Goal: Task Accomplishment & Management: Complete application form

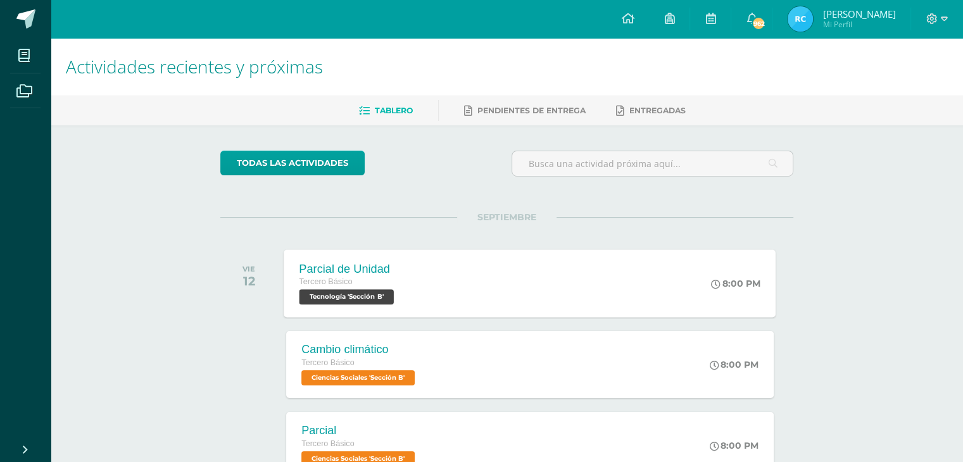
click at [344, 302] on span "Tecnología 'Sección B'" at bounding box center [346, 296] width 94 height 15
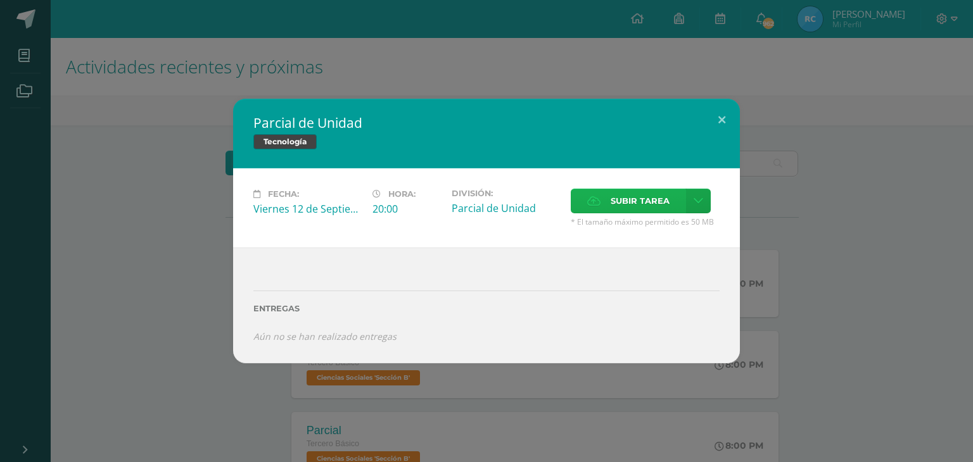
click at [613, 198] on span "Subir tarea" at bounding box center [639, 200] width 59 height 23
click at [0, 0] on input "Subir tarea" at bounding box center [0, 0] width 0 height 0
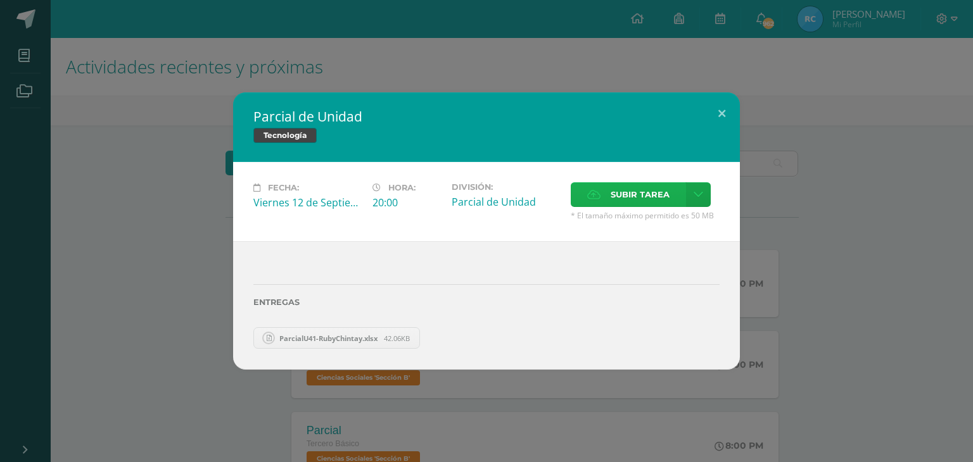
click at [610, 192] on span "Subir tarea" at bounding box center [639, 194] width 59 height 23
click at [0, 0] on input "Subir tarea" at bounding box center [0, 0] width 0 height 0
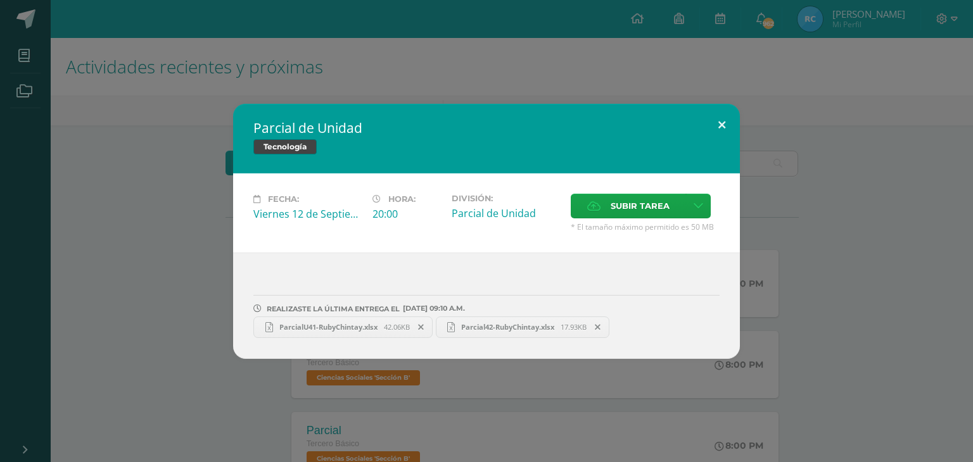
click at [723, 125] on button at bounding box center [721, 125] width 36 height 43
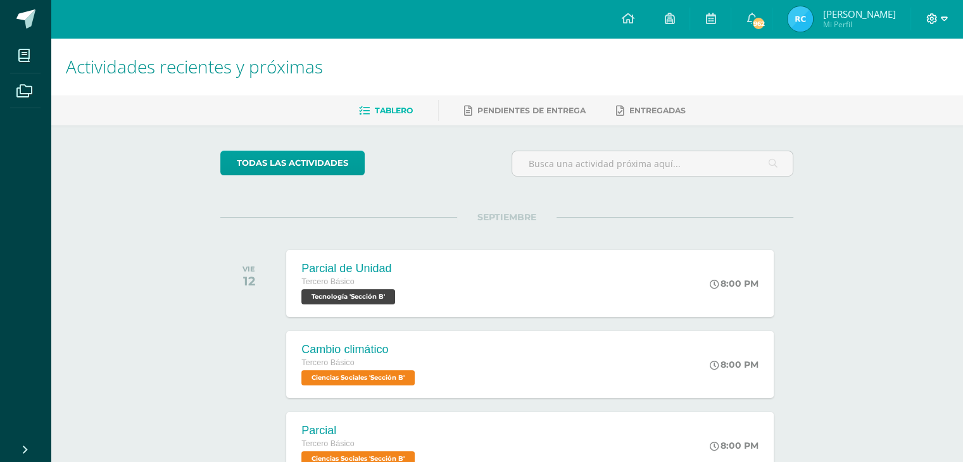
click at [941, 18] on icon at bounding box center [944, 18] width 7 height 11
click at [886, 89] on span "Cerrar sesión" at bounding box center [903, 86] width 57 height 12
